Goal: Task Accomplishment & Management: Use online tool/utility

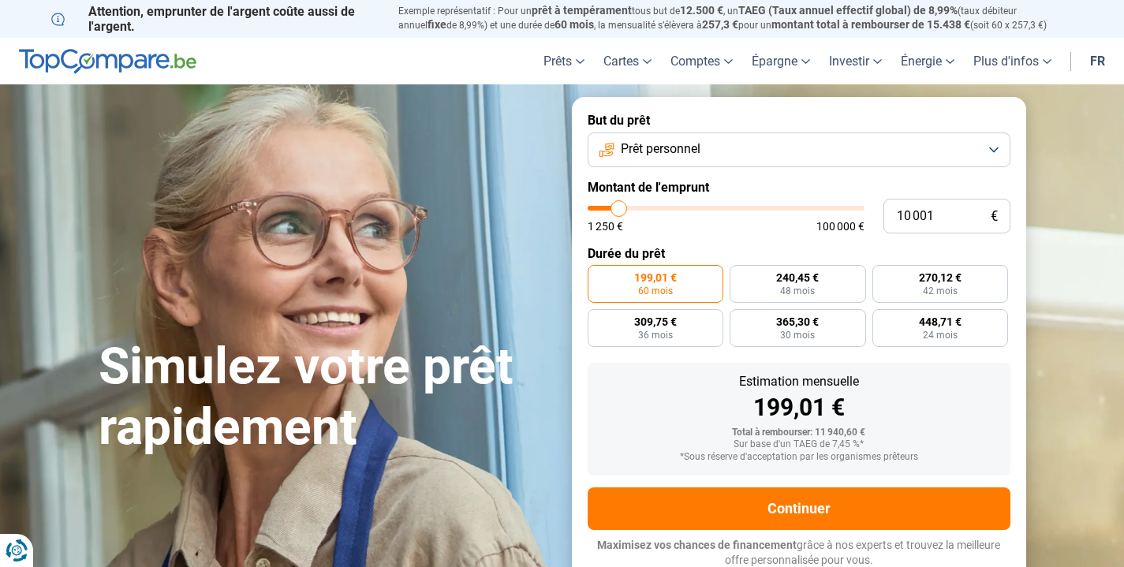
type input "9 000"
type input "9000"
type input "10 250"
type input "10250"
type input "13 250"
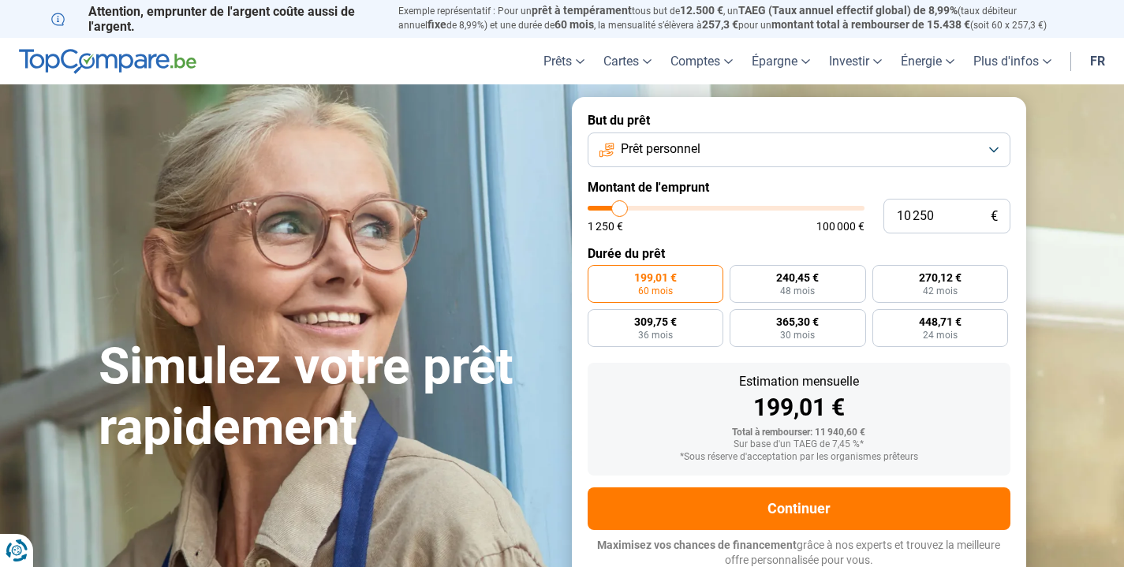
type input "13250"
type input "17 500"
type input "17500"
type input "22 250"
type input "22250"
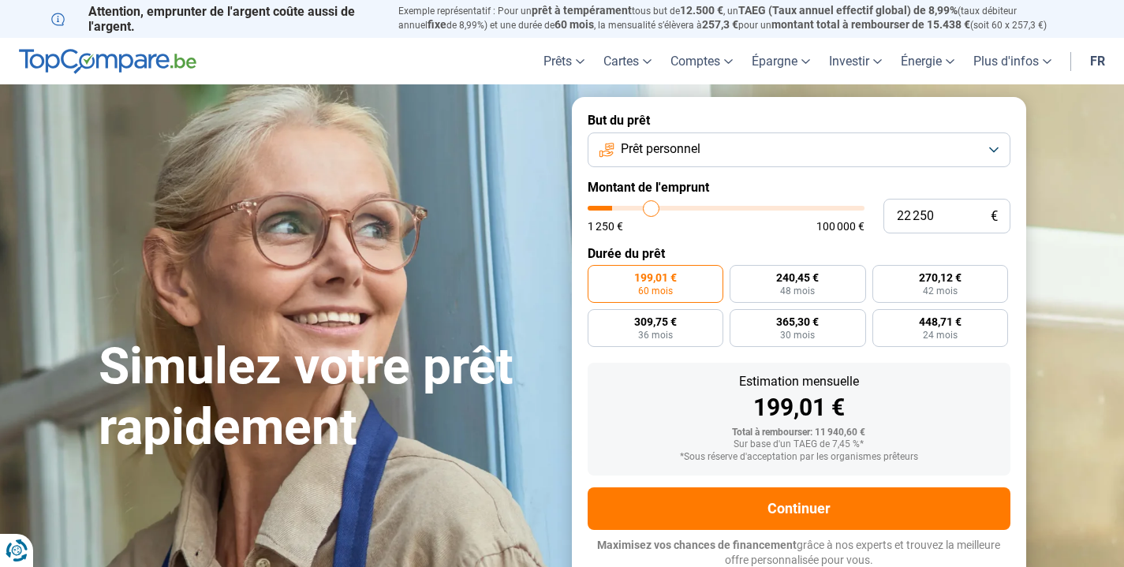
type input "27 250"
type input "27250"
type input "32 250"
type input "32250"
type input "37 750"
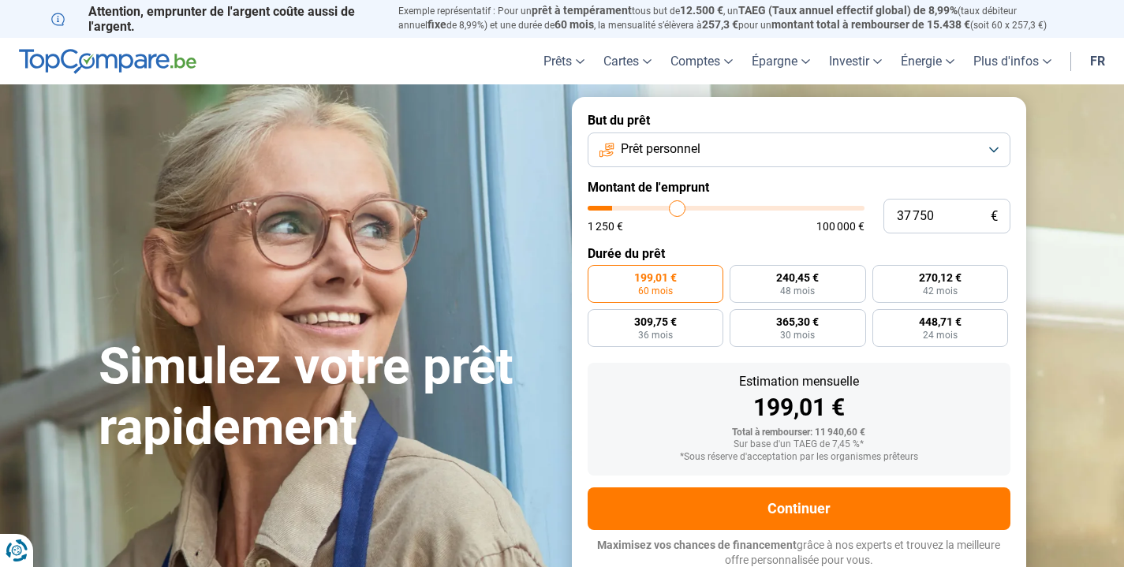
type input "37750"
type input "42 500"
type input "42500"
type input "47 000"
type input "47000"
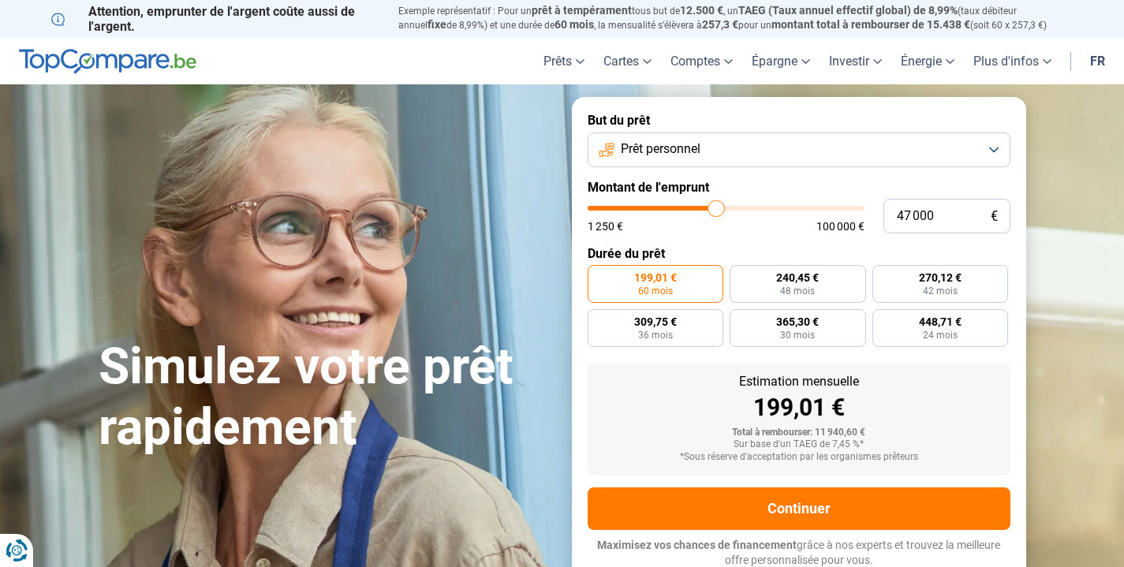
type input "51 500"
type input "51500"
type input "57 000"
type input "57000"
type input "61 000"
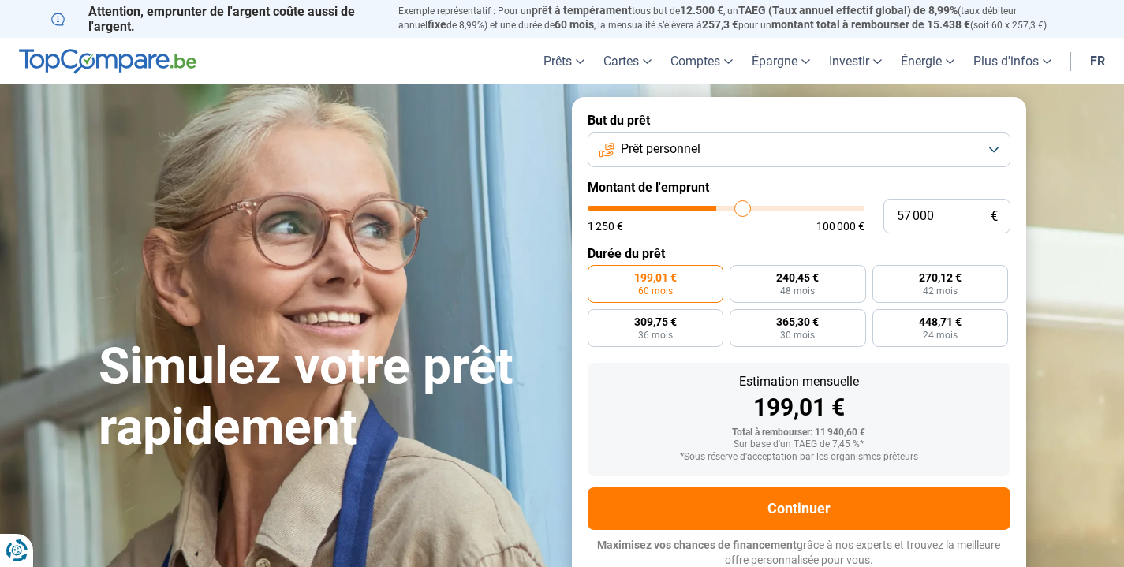
type input "61000"
type input "65 000"
type input "65000"
type input "68 250"
type input "68250"
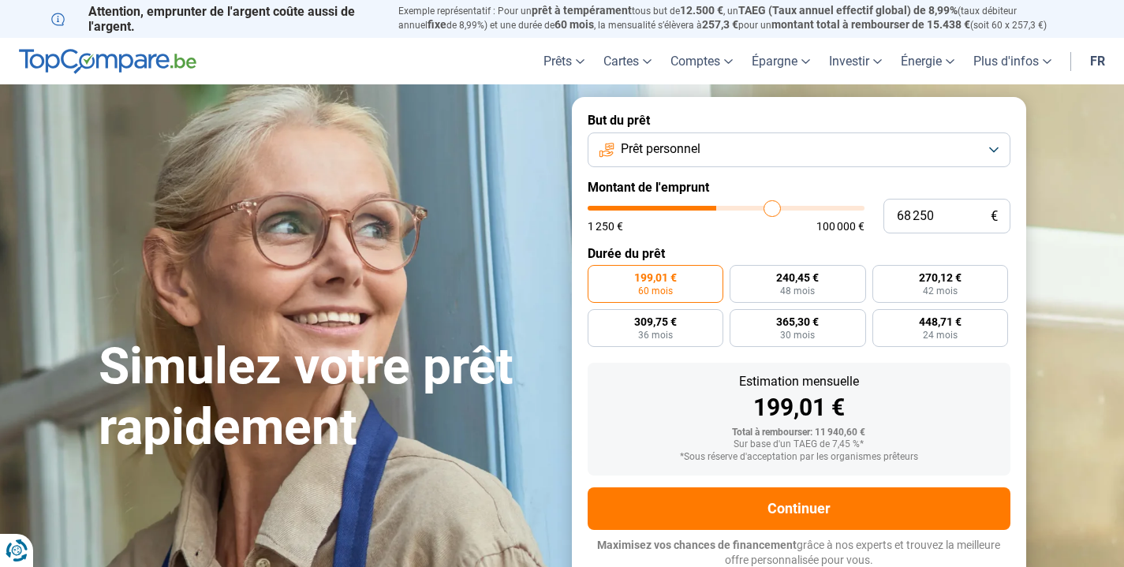
type input "71 000"
type input "71000"
type input "72 250"
type input "72250"
type input "72 750"
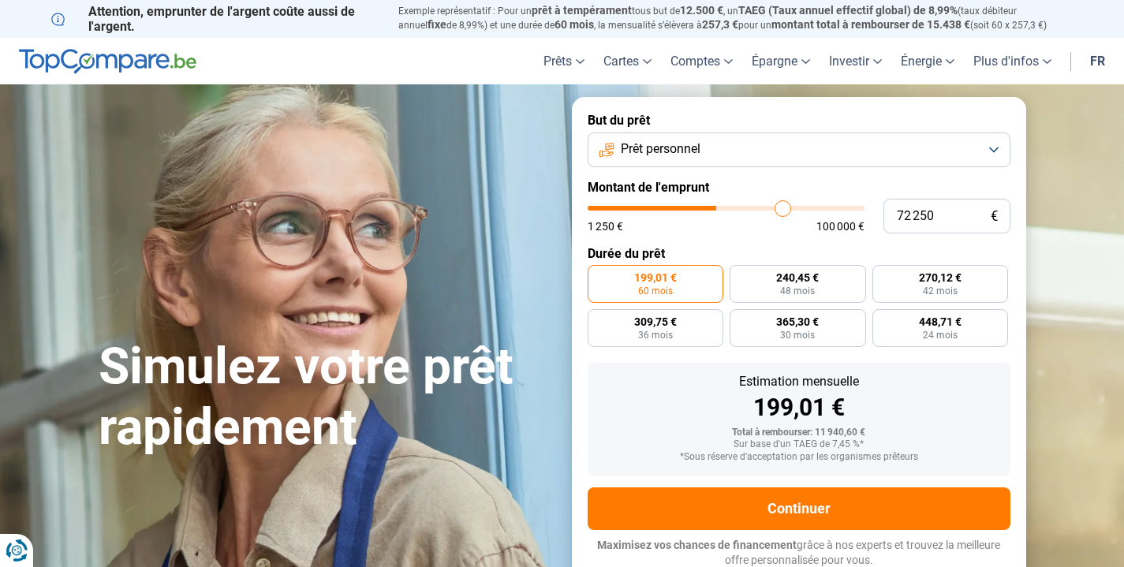
type input "72750"
type input "73 250"
type input "73250"
type input "73 500"
type input "73500"
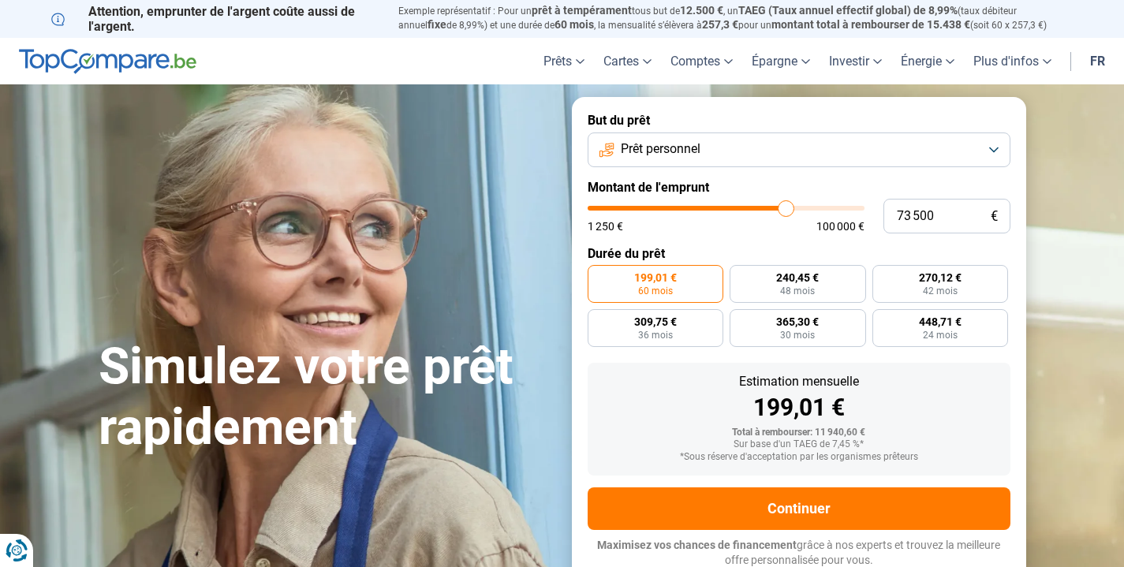
type input "73 750"
type input "73750"
type input "74 250"
type input "74250"
type input "74 750"
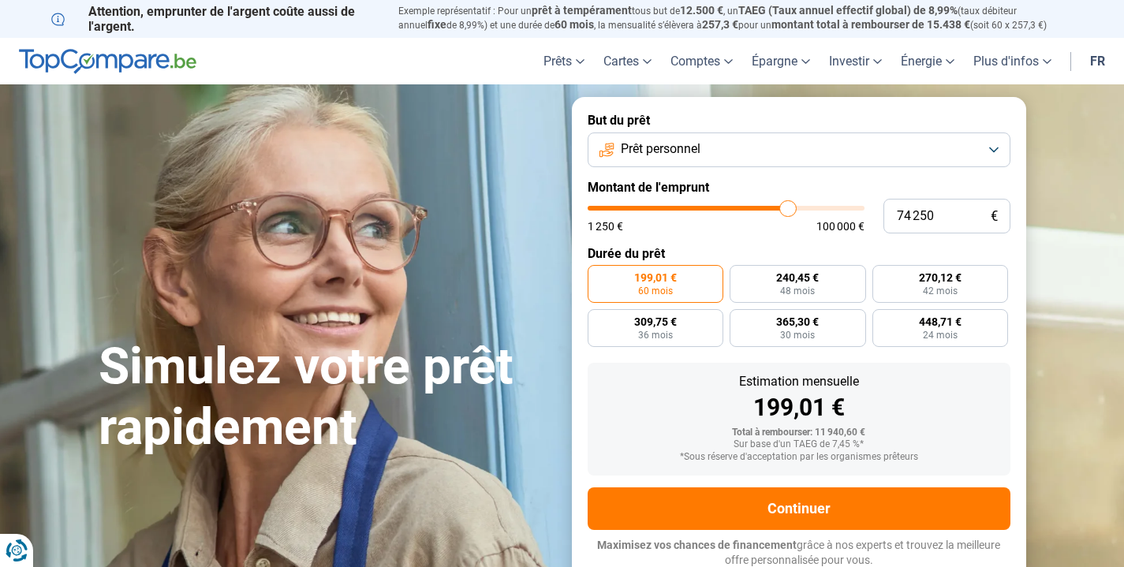
type input "74750"
type input "75 000"
type input "75000"
type input "75 250"
type input "75250"
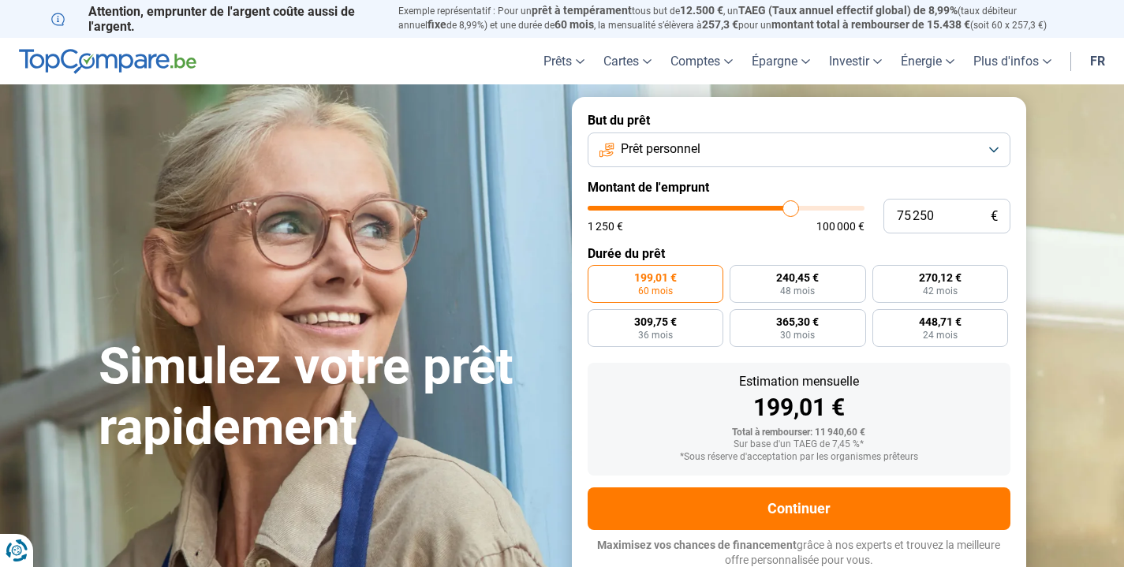
type input "75 500"
type input "75500"
type input "75 750"
type input "75750"
type input "76 250"
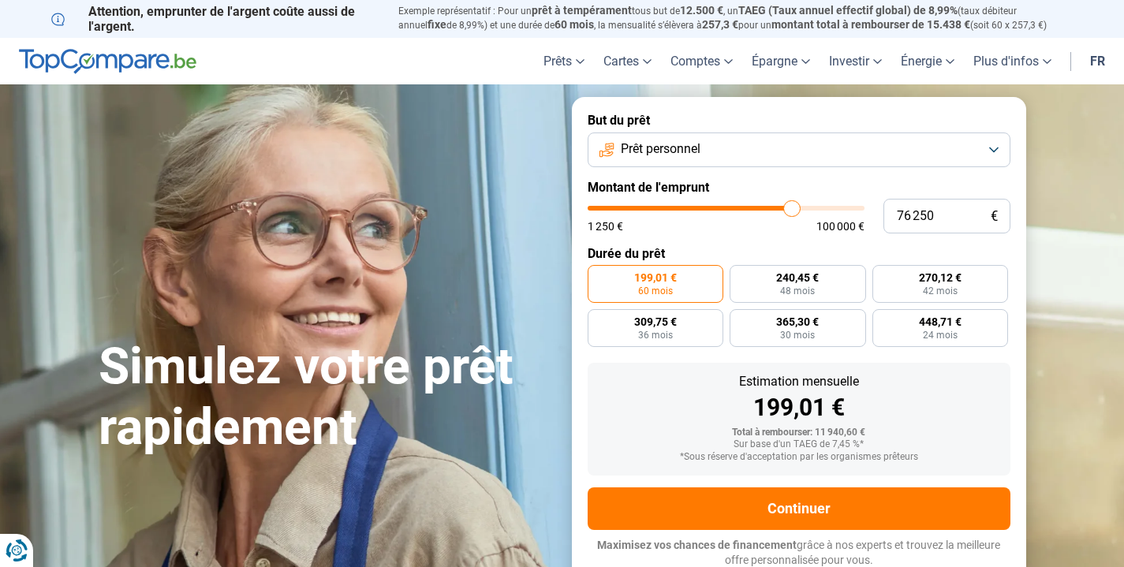
type input "76250"
type input "76 500"
type input "76500"
type input "76 750"
type input "76750"
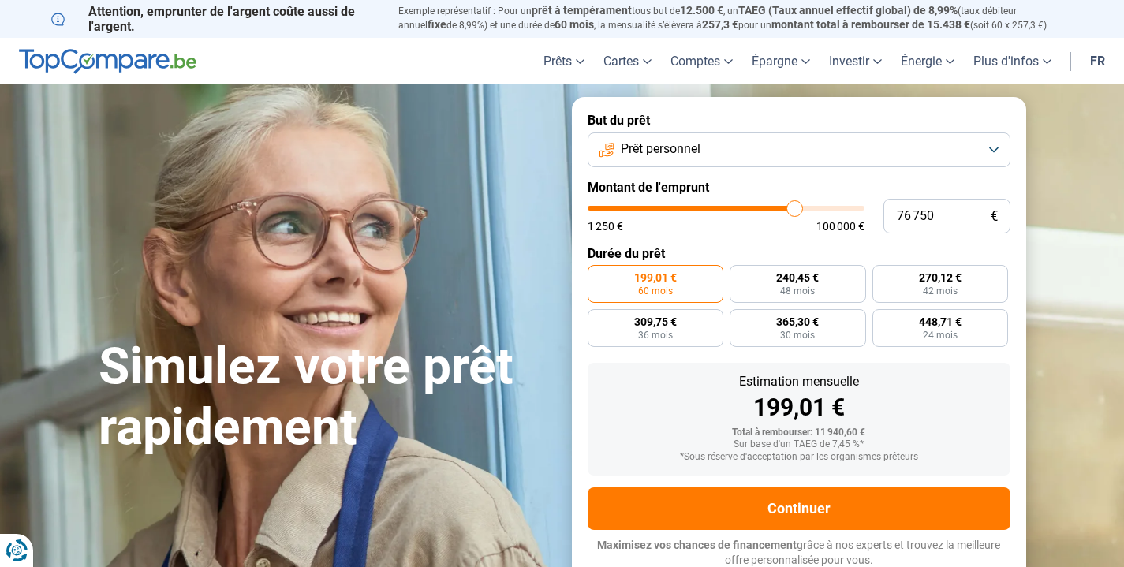
type input "77 000"
type input "77000"
type input "77 250"
type input "77250"
type input "77 750"
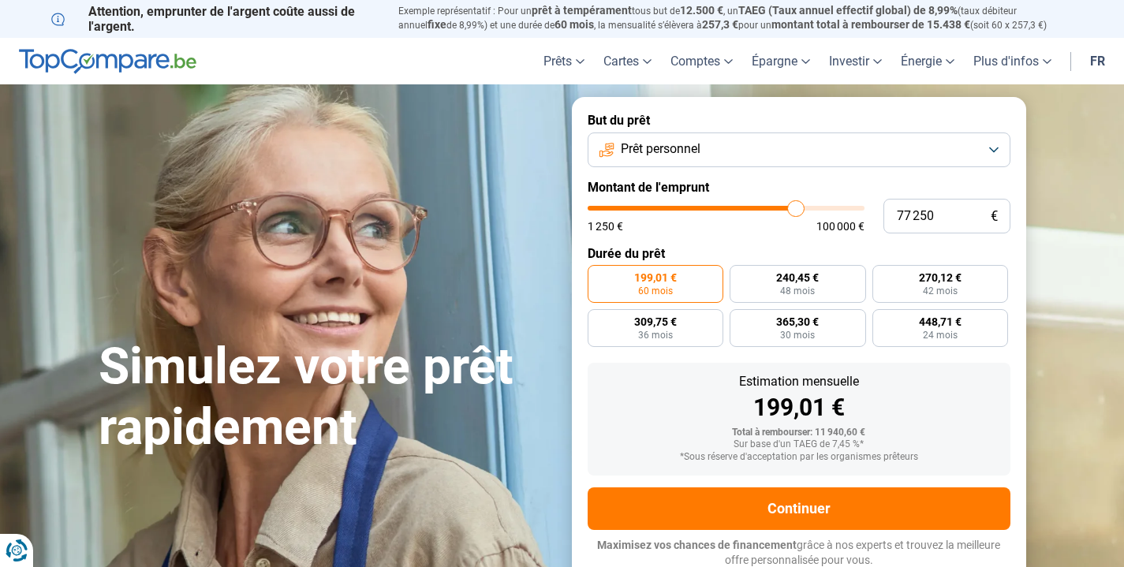
type input "77750"
type input "78 000"
type input "78000"
type input "78 250"
type input "78250"
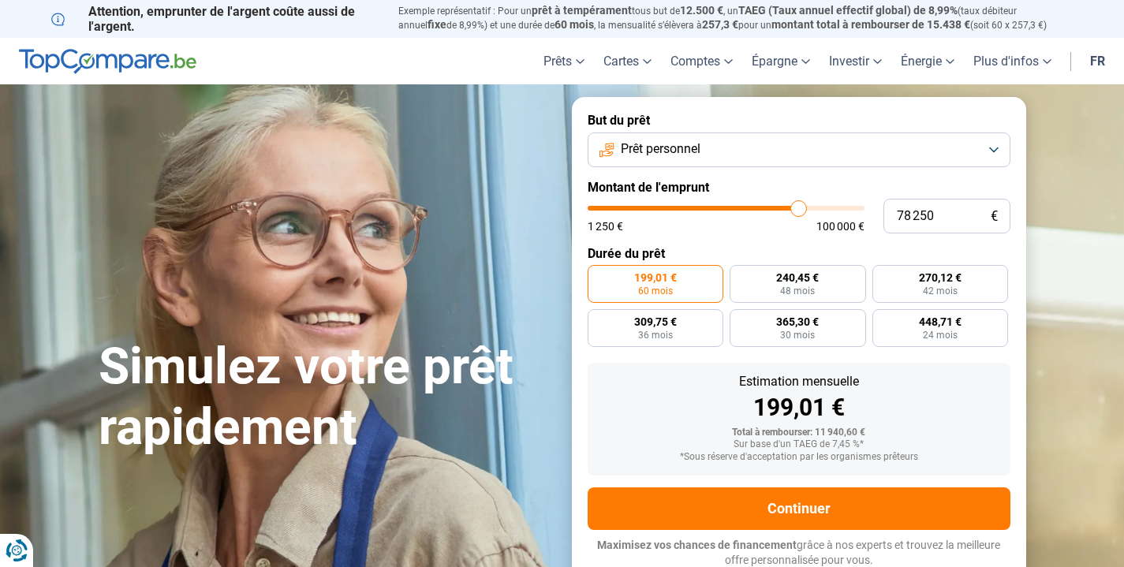
type input "78 500"
type input "78500"
type input "79 250"
type input "79250"
type input "79 500"
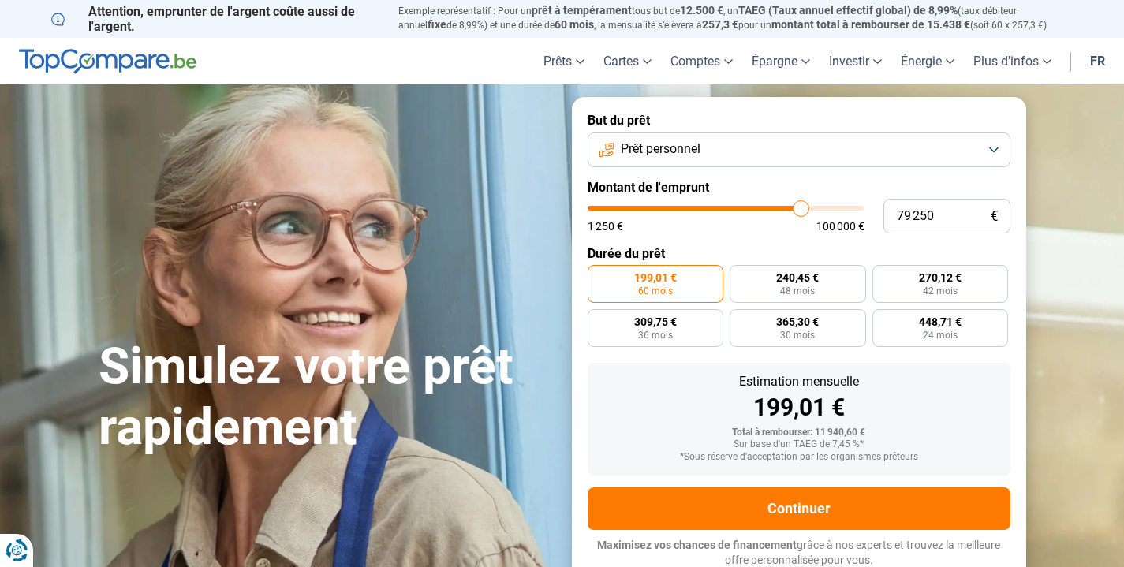
type input "79500"
type input "79 750"
type input "79750"
type input "80 000"
type input "80000"
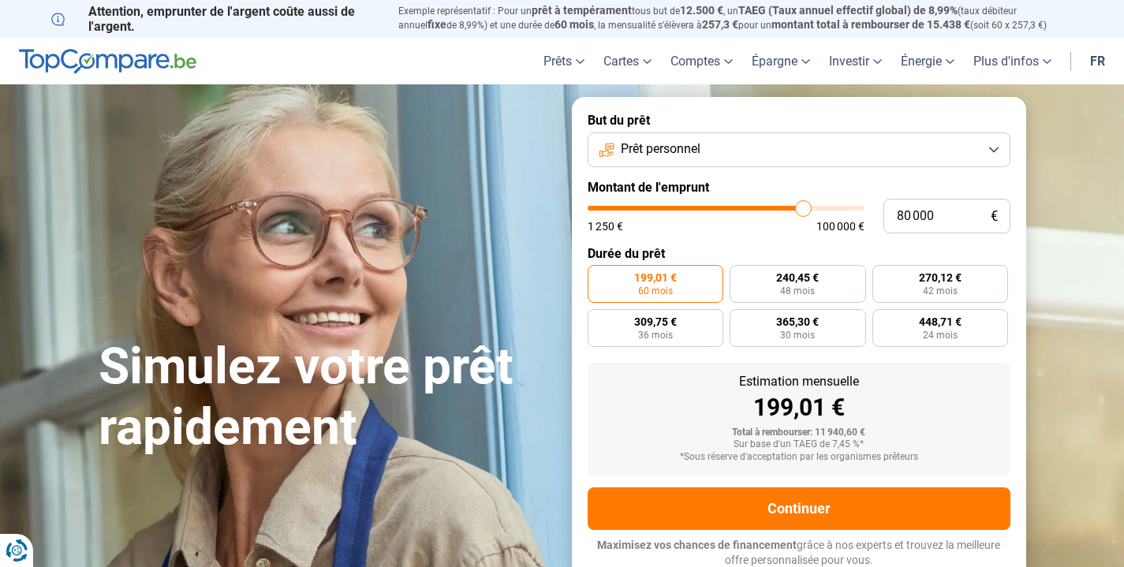
type input "80 250"
type input "80250"
type input "80 750"
type input "80750"
type input "81 000"
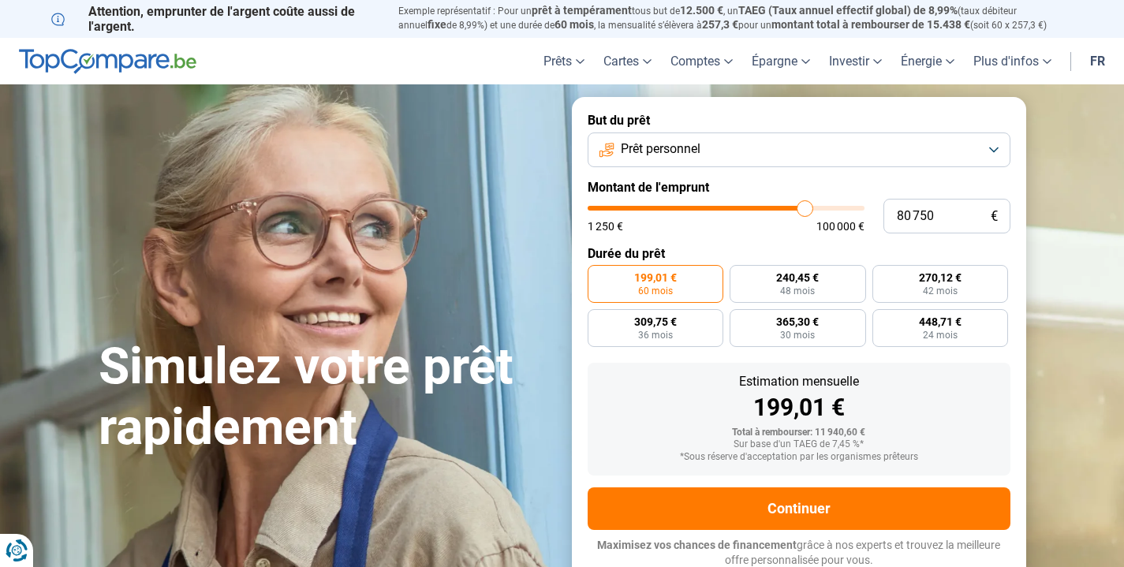
type input "81000"
type input "81 250"
type input "81250"
type input "81 500"
type input "81500"
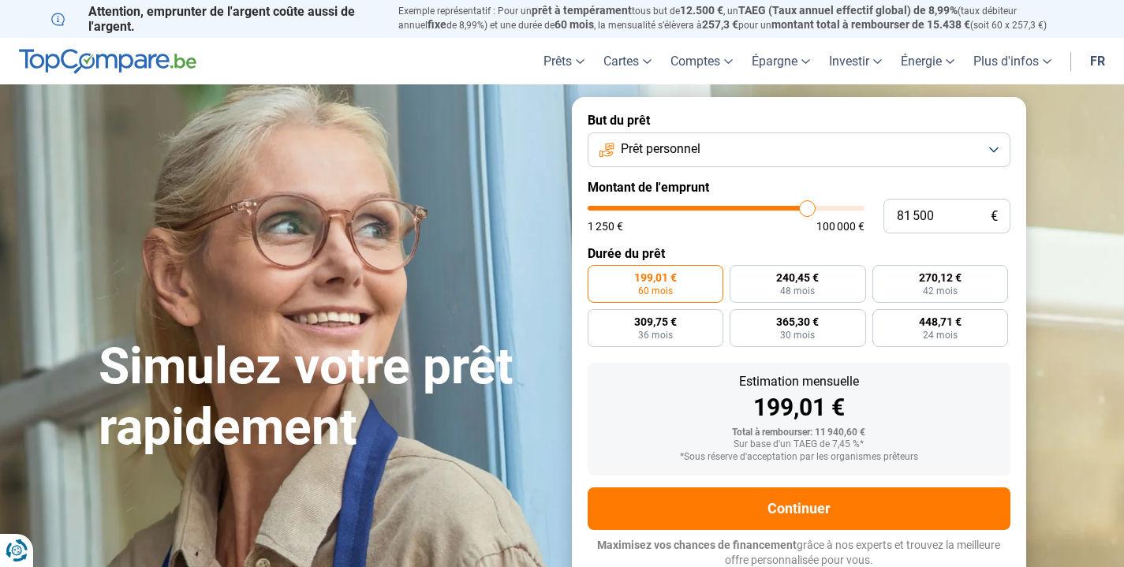
type input "81 750"
type input "81750"
type input "82 250"
type input "82250"
type input "82 500"
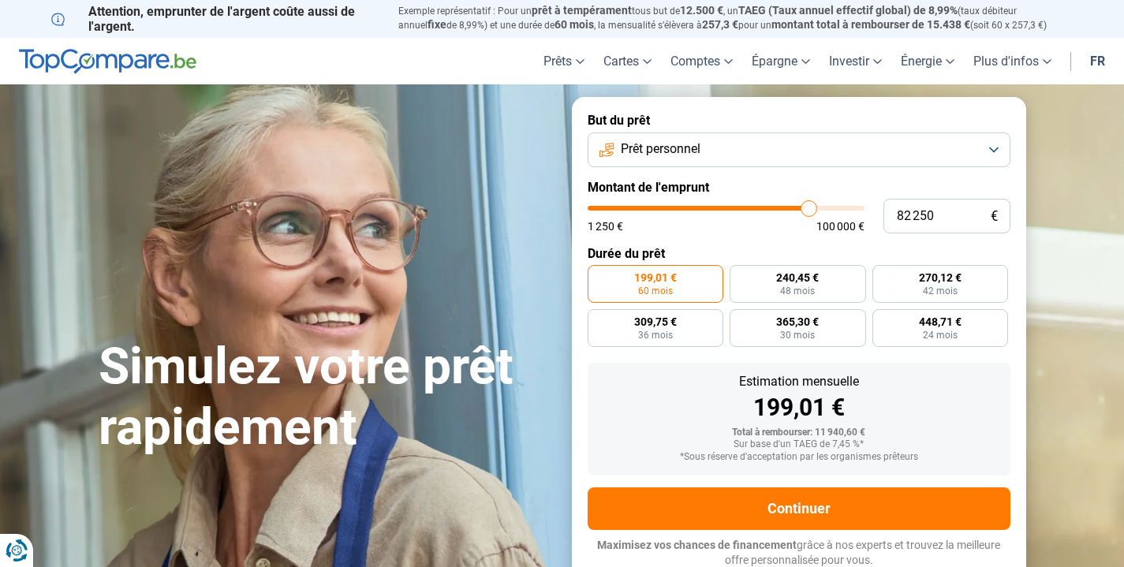
type input "82500"
type input "82 750"
type input "82750"
type input "83 000"
type input "83000"
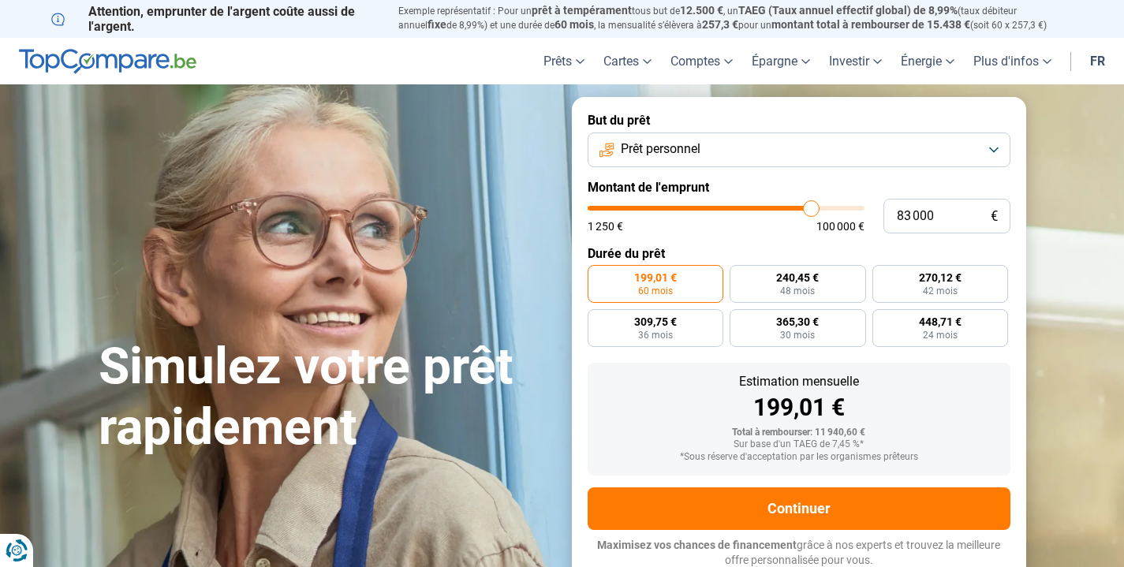
type input "83 250"
type input "83250"
type input "83 750"
type input "83750"
type input "84 000"
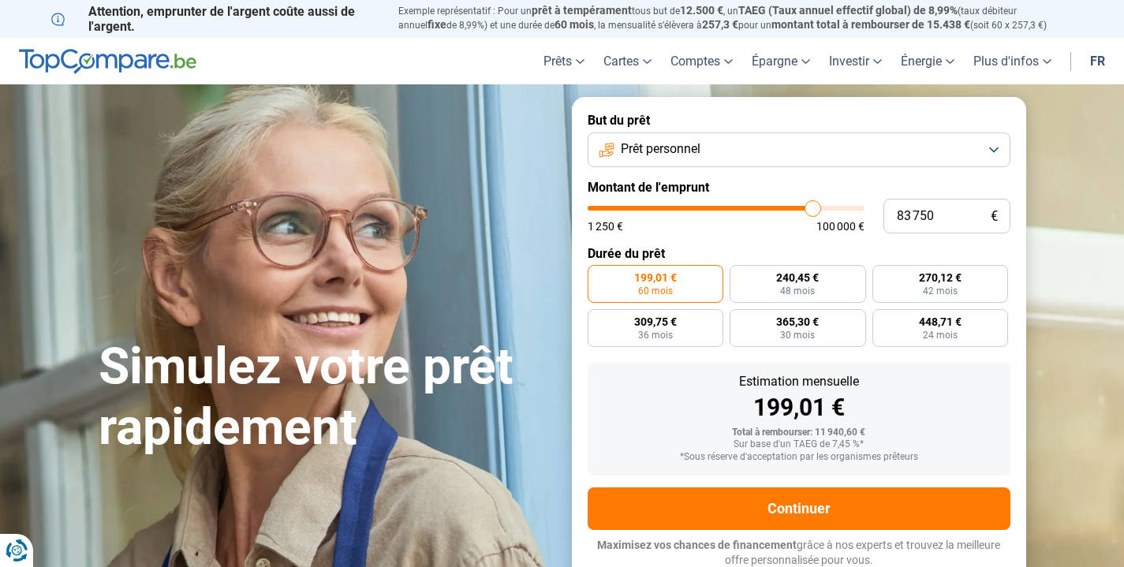
type input "84000"
type input "84 250"
type input "84250"
type input "84 500"
type input "84500"
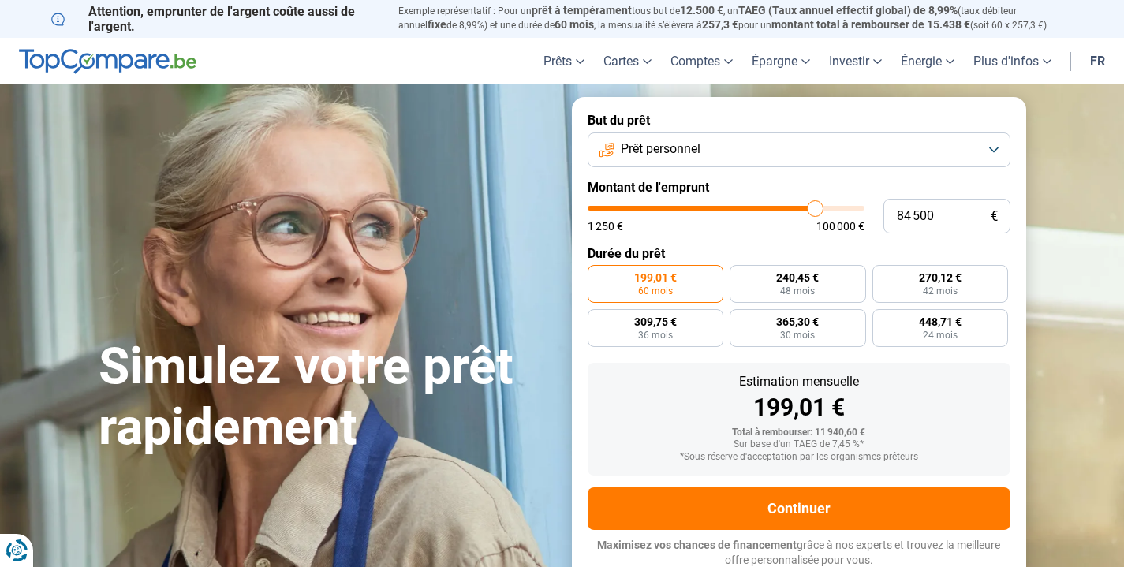
type input "85 000"
type input "85000"
type input "85 250"
type input "85250"
type input "85 000"
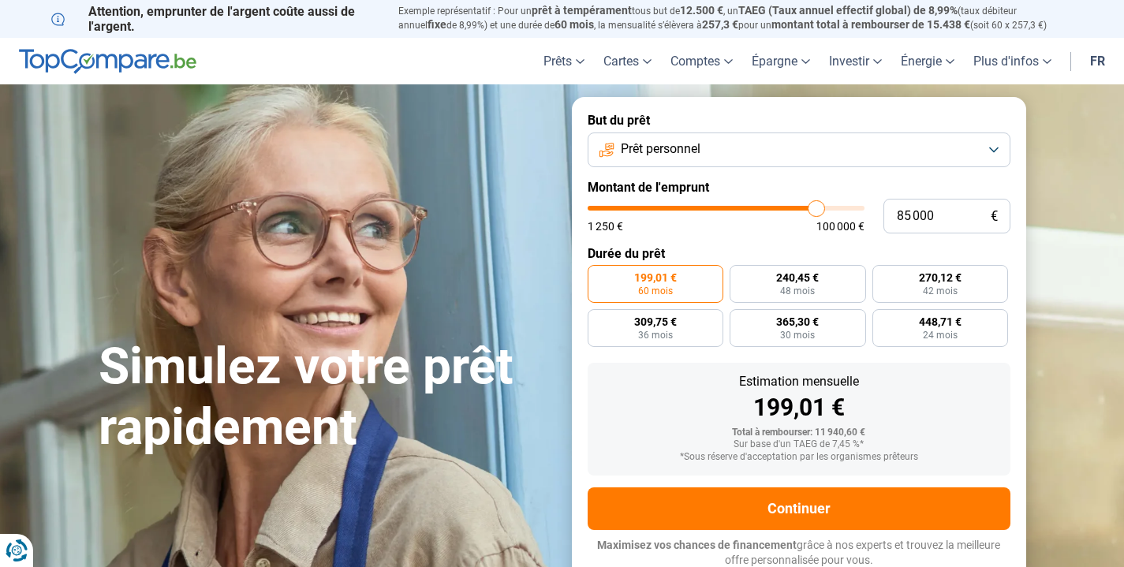
drag, startPoint x: 616, startPoint y: 208, endPoint x: 816, endPoint y: 217, distance: 199.7
type input "85000"
click at [816, 211] on input "range" at bounding box center [726, 208] width 277 height 5
radio input "false"
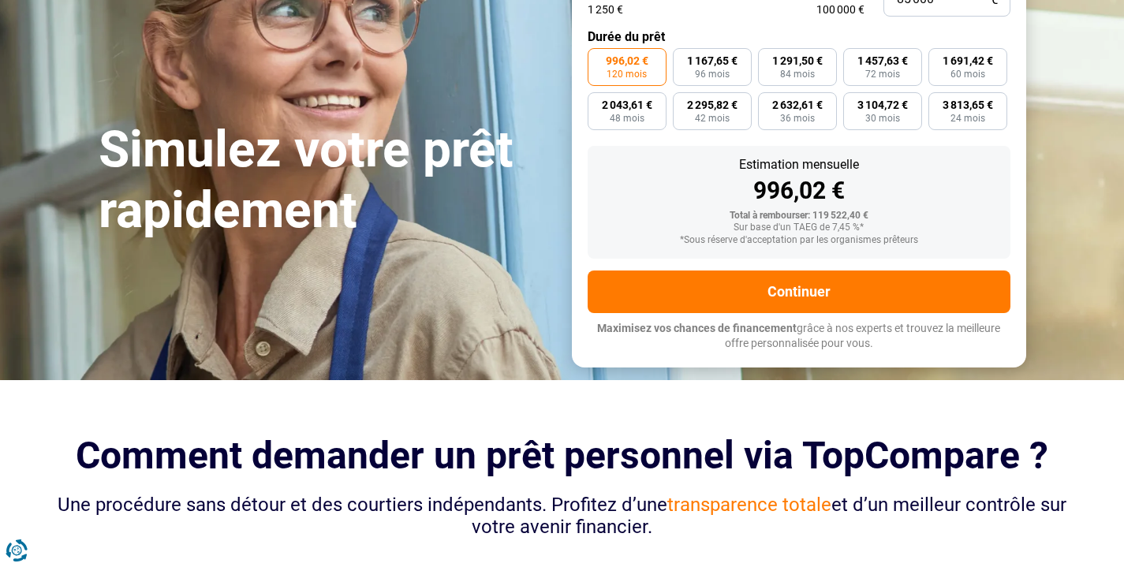
scroll to position [188, 0]
